Goal: Information Seeking & Learning: Learn about a topic

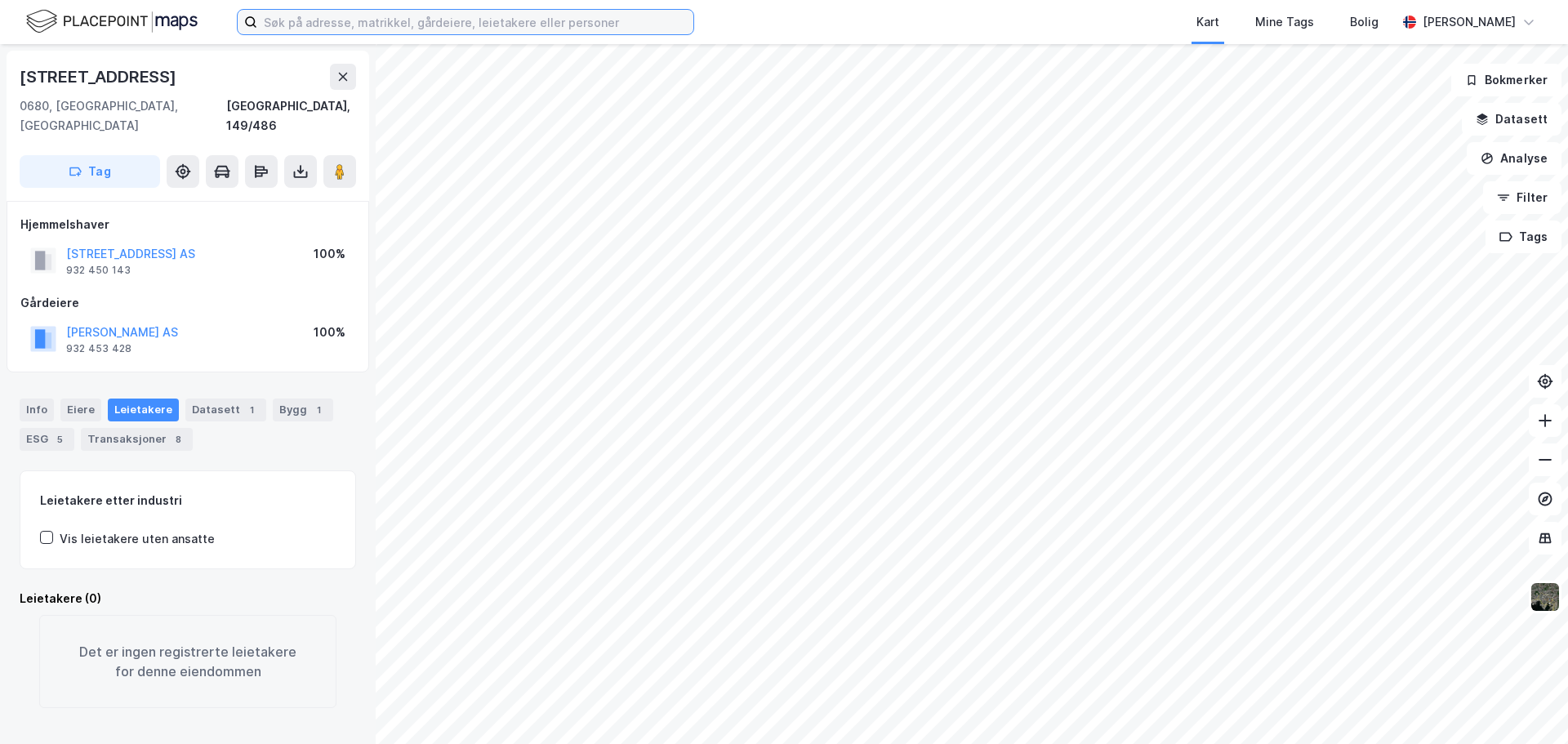
click at [342, 16] on input at bounding box center [475, 21] width 436 height 24
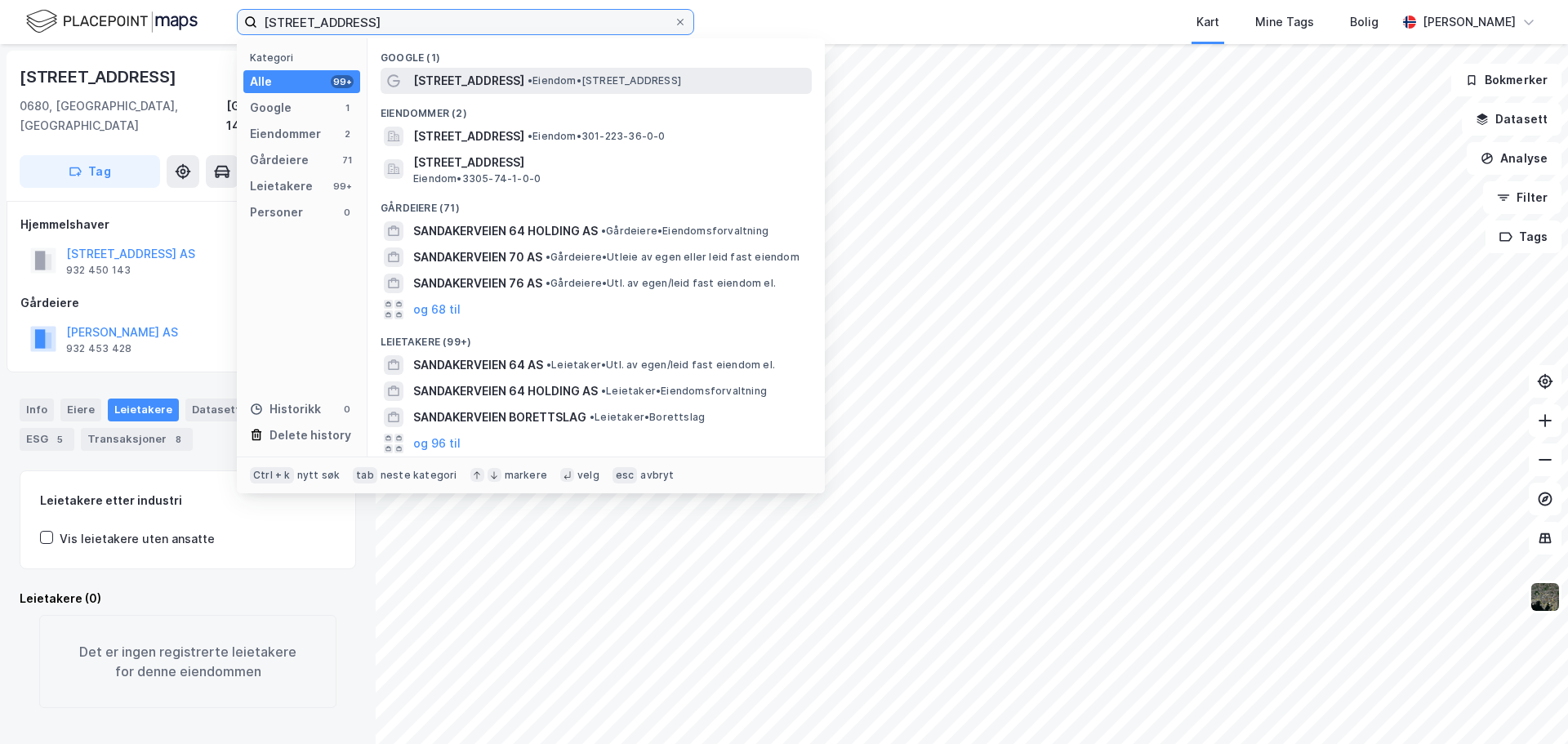
type input "sandakerveien 64"
click at [479, 71] on span "Sandakerveien 64" at bounding box center [469, 81] width 111 height 20
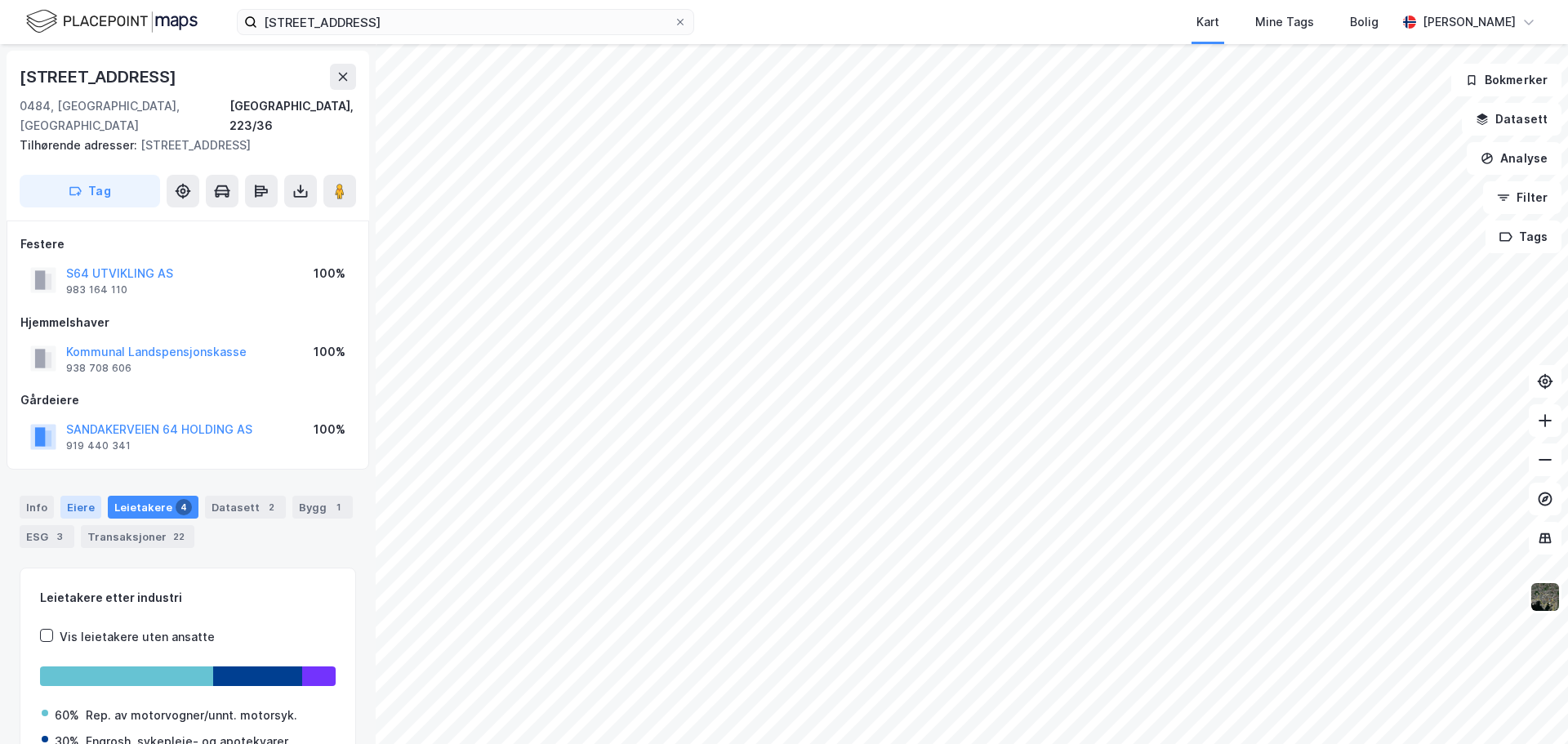
click at [79, 495] on div "Eiere" at bounding box center [81, 507] width 41 height 23
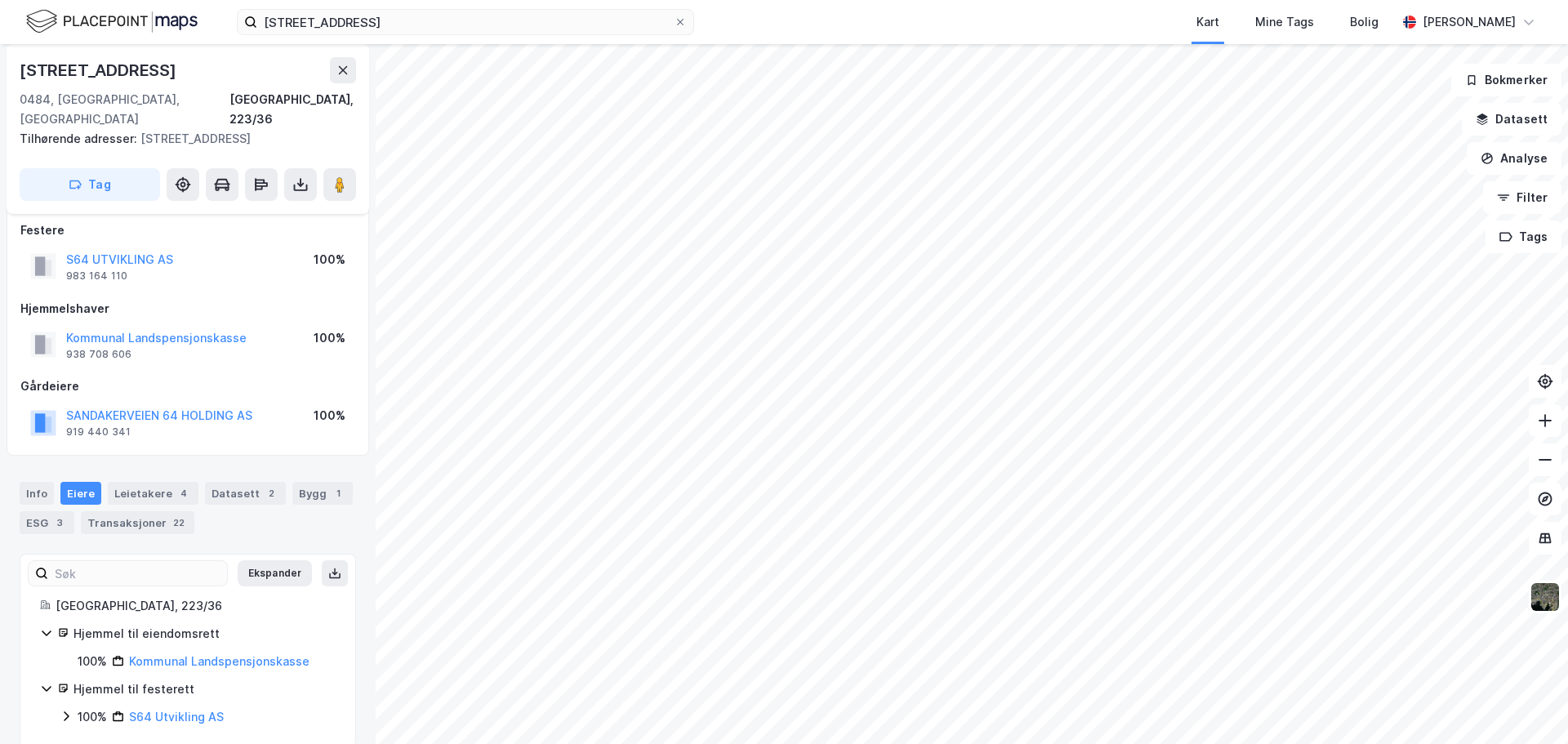
scroll to position [17, 0]
click at [42, 478] on div "Info" at bounding box center [37, 490] width 34 height 23
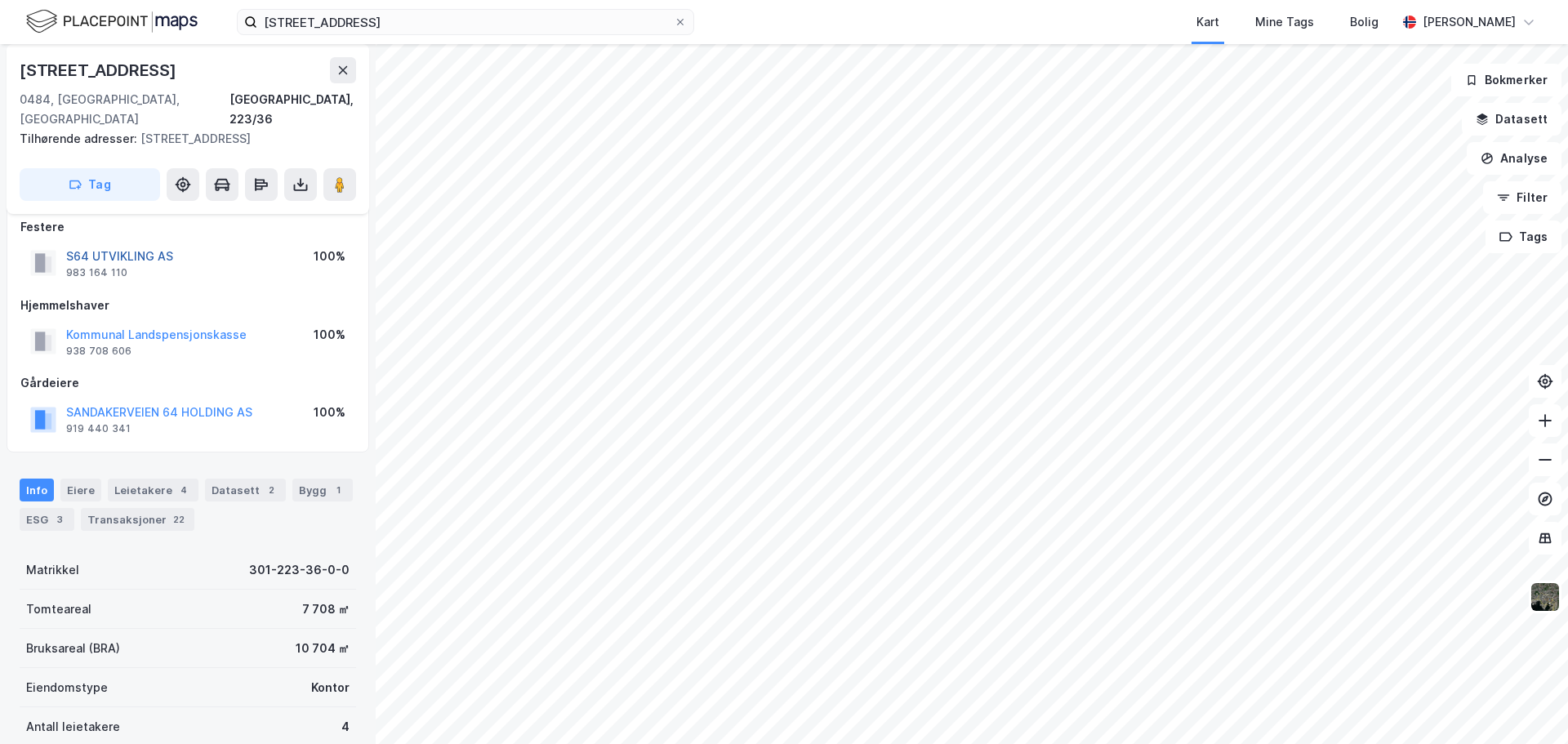
click at [0, 0] on button "S64 UTVIKLING AS" at bounding box center [0, 0] width 0 height 0
